Goal: Find specific page/section: Find specific page/section

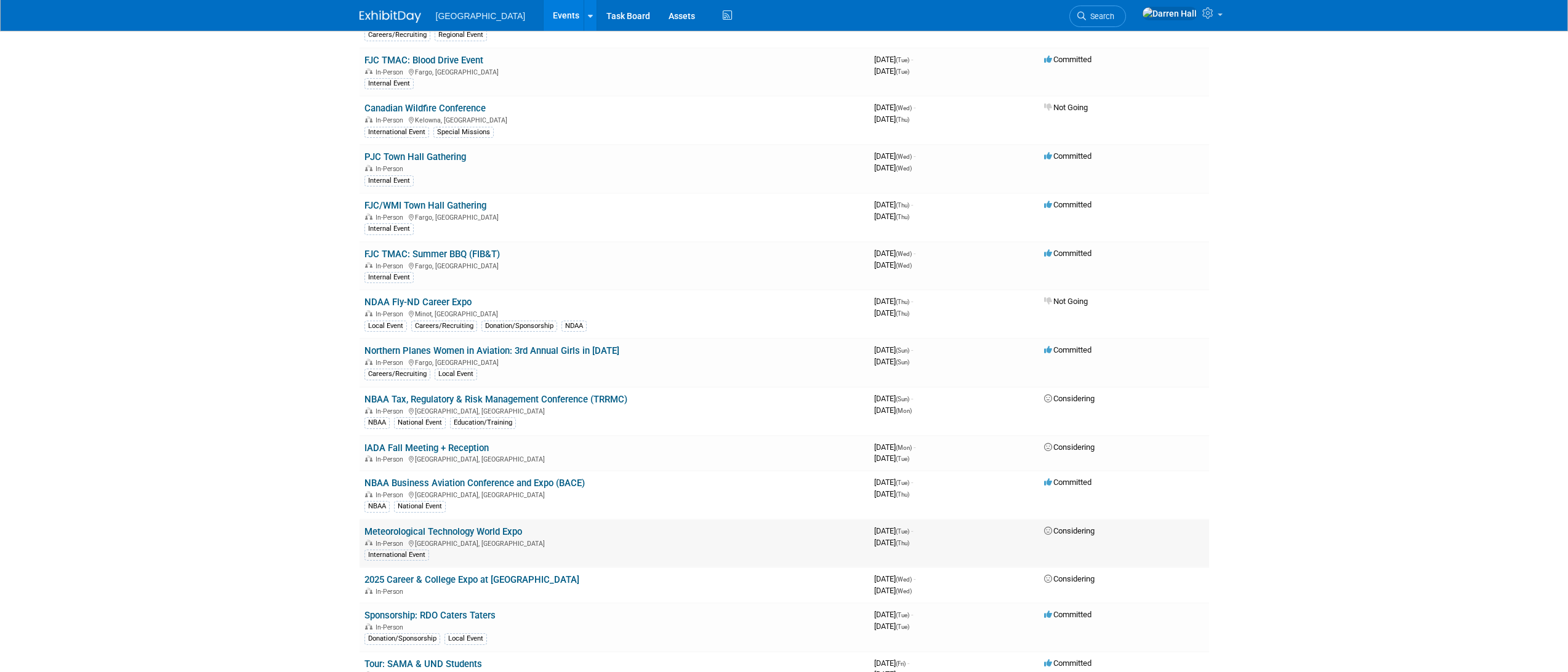
scroll to position [287, 0]
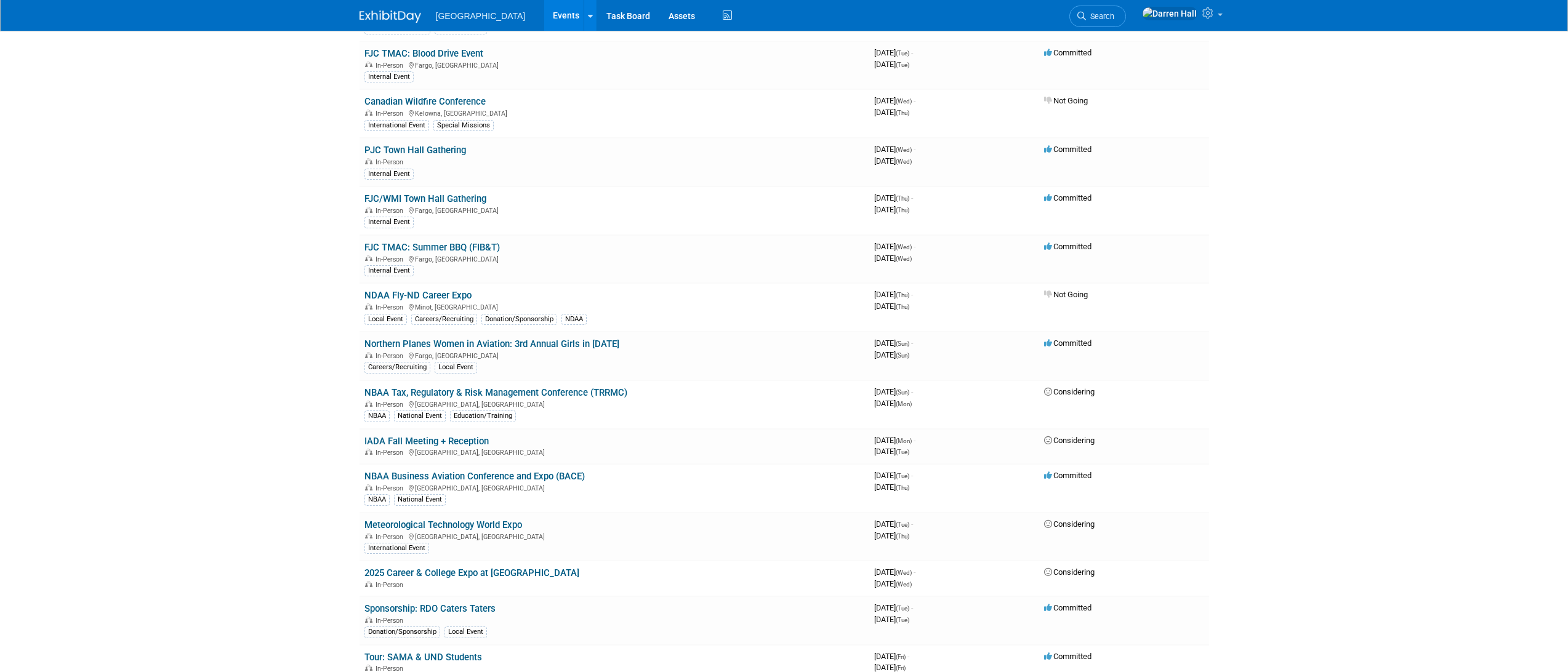
click at [468, 476] on link "NBAA Business Aviation Conference and Expo (BACE)" at bounding box center [474, 476] width 220 height 11
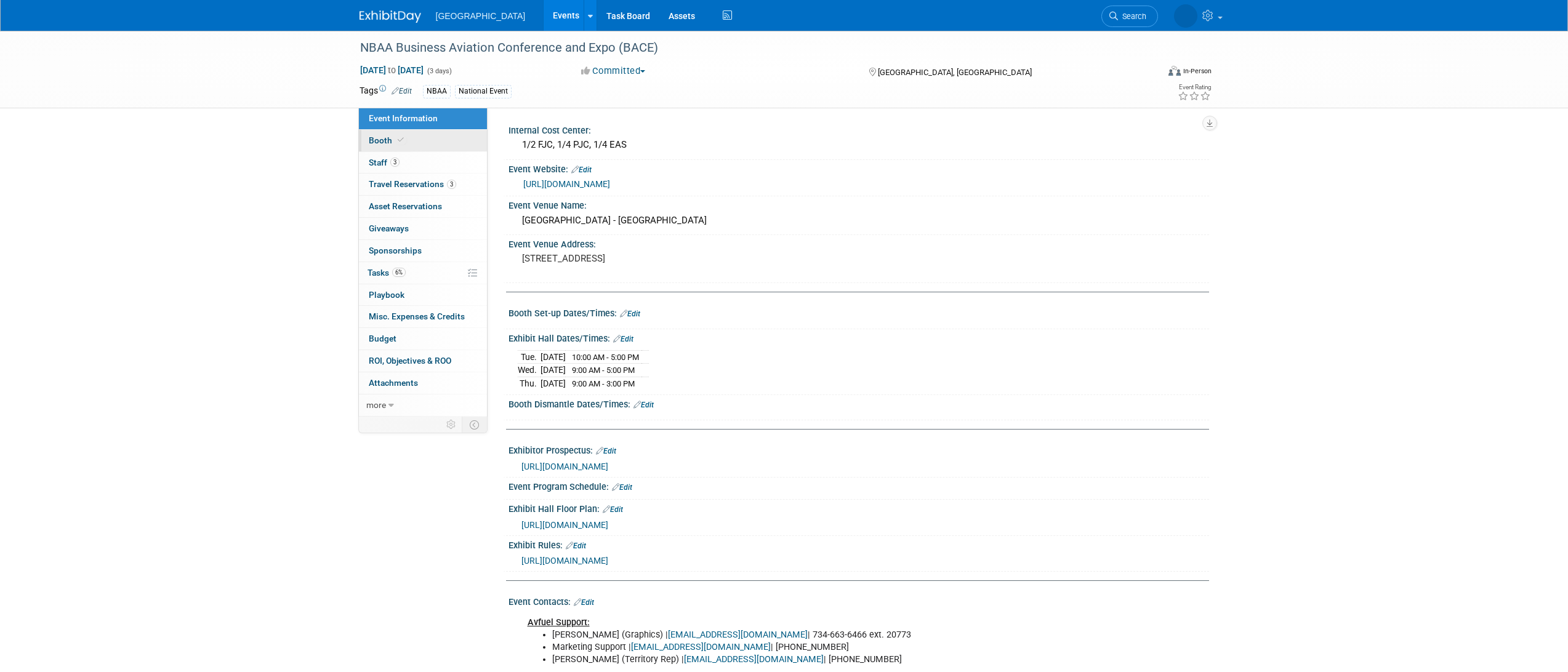
click at [382, 142] on span "Booth" at bounding box center [388, 140] width 38 height 10
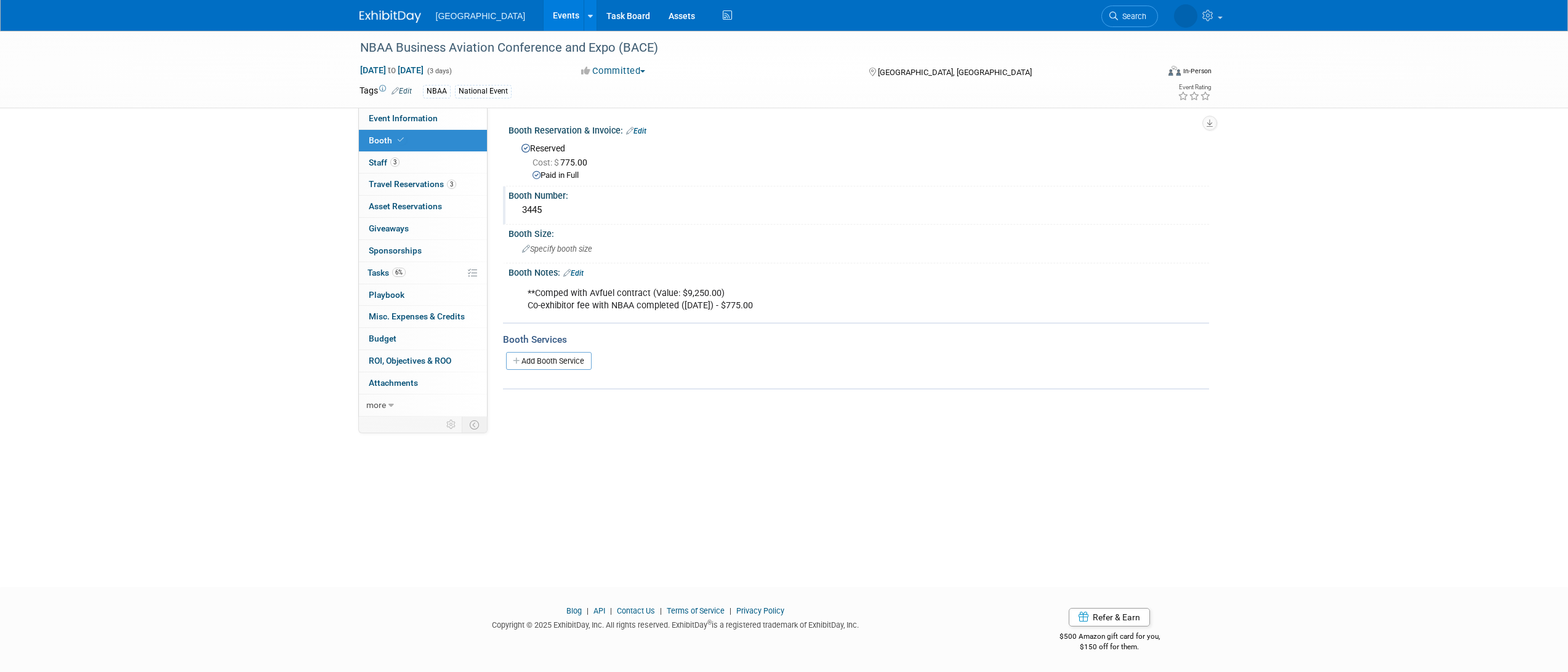
drag, startPoint x: 529, startPoint y: 211, endPoint x: 511, endPoint y: 209, distance: 18.1
click at [511, 209] on div "3445" at bounding box center [858, 211] width 700 height 20
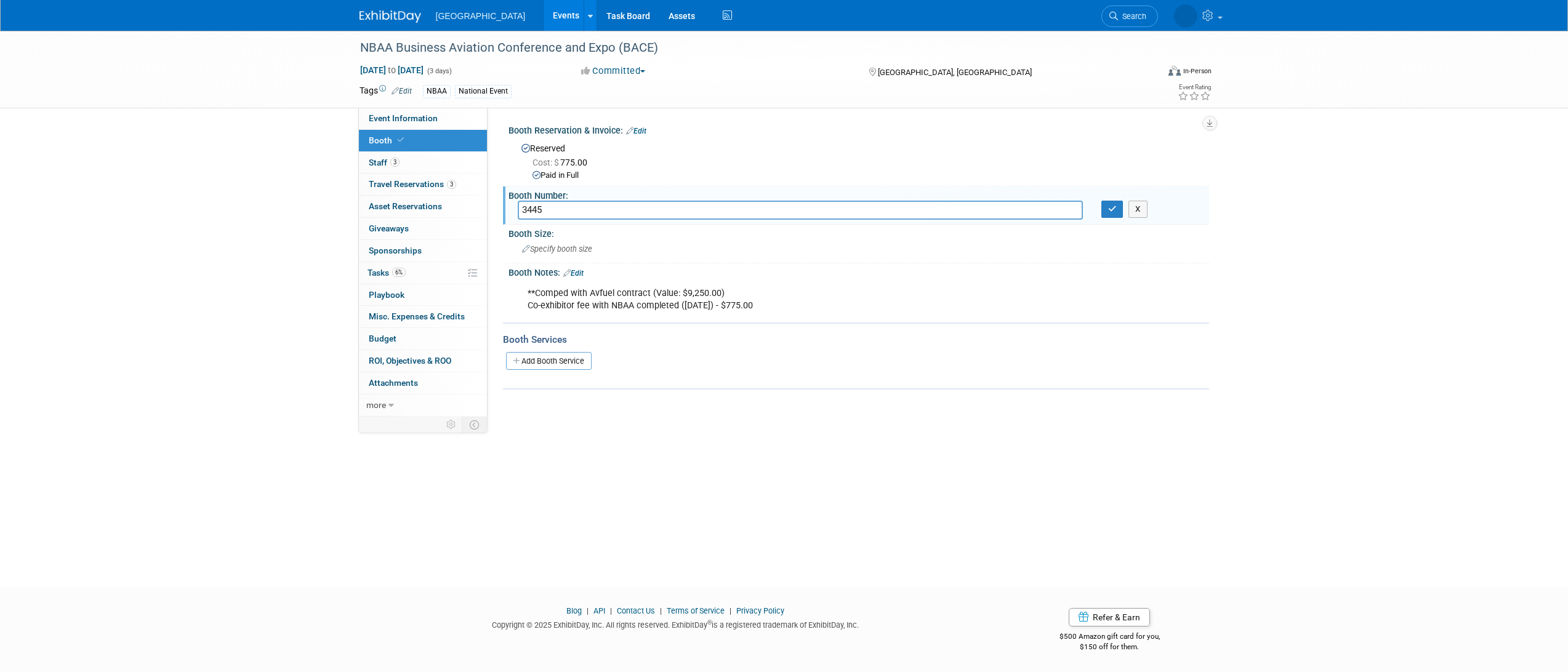
drag, startPoint x: 588, startPoint y: 210, endPoint x: 513, endPoint y: 210, distance: 75.0
click at [515, 207] on div "3445" at bounding box center [800, 210] width 583 height 19
